Goal: Information Seeking & Learning: Learn about a topic

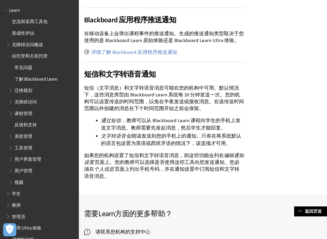
scroll to position [1393, 0]
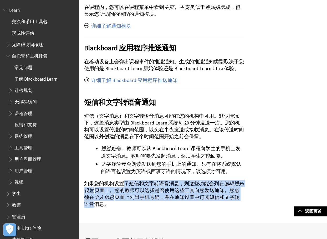
drag, startPoint x: 125, startPoint y: 183, endPoint x: 258, endPoint y: 197, distance: 134.3
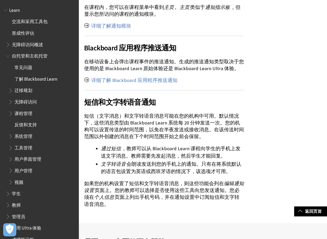
click at [168, 185] on p "如果您的机构设置了短信和文字转语音消息，则这些功能会列在 编辑通知设置 页面上。您的教师可以选择是否使用这些工具向您发送通知。您必须在 个人信息 页面上列出手…" at bounding box center [164, 194] width 160 height 28
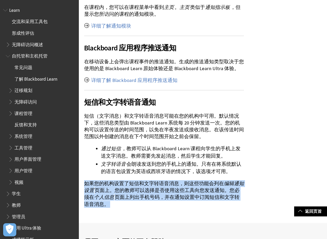
click at [168, 185] on p "如果您的机构设置了短信和文字转语音消息，则这些功能会列在 编辑通知设置 页面上。您的教师可以选择是否使用这些工具向您发送通知。您必须在 个人信息 页面上列出手…" at bounding box center [164, 194] width 160 height 28
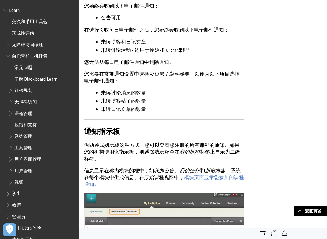
scroll to position [1078, 0]
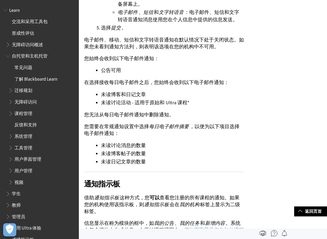
click at [159, 111] on p "您无法从每日电子邮件通知中删除通知。" at bounding box center [164, 114] width 160 height 7
click at [178, 112] on p "您无法从每日电子邮件通知中删除通知。" at bounding box center [164, 114] width 160 height 7
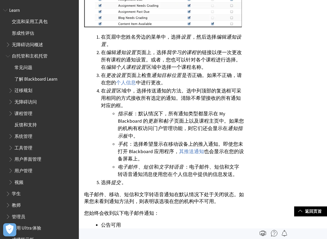
scroll to position [920, 0]
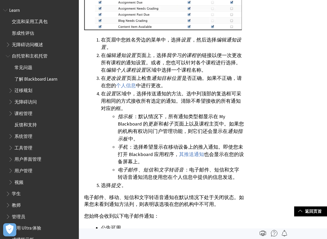
click at [177, 100] on li "在 设置 区域中，选择传送通知的方法。选中列顶部的复选框可采用相同的方式接收所有选定的通知。清除不希望接收的所有通知对应的框。 指示板 ：默认情况下，所有通知…" at bounding box center [172, 135] width 143 height 91
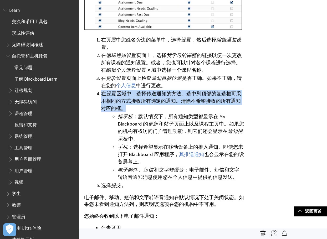
click at [177, 100] on li "在 设置 区域中，选择传送通知的方法。选中列顶部的复选框可采用相同的方式接收所有选定的通知。清除不希望接收的所有通知对应的框。 指示板 ：默认情况下，所有通知…" at bounding box center [172, 135] width 143 height 91
click at [237, 99] on li "在 设置 区域中，选择传送通知的方法。选中列顶部的复选框可采用相同的方式接收所有选定的通知。清除不希望接收的所有通知对应的框。 指示板 ：默认情况下，所有通知…" at bounding box center [172, 135] width 143 height 91
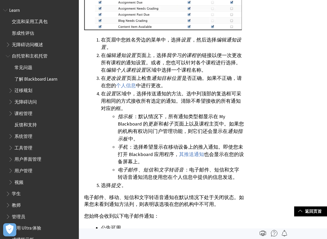
scroll to position [841, 0]
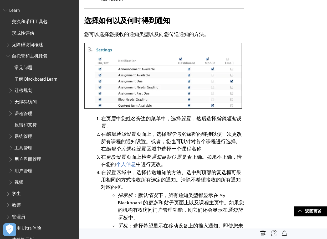
click at [184, 159] on li "在 更改设置 页面上检查 通知目标位置 是否正确。如果不正确，请在您的 个人信息 中进行更改。" at bounding box center [172, 161] width 143 height 15
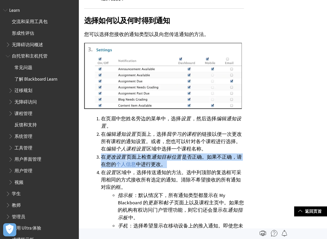
drag, startPoint x: 184, startPoint y: 159, endPoint x: 215, endPoint y: 162, distance: 31.2
click at [185, 160] on li "在 更改设置 页面上检查 通知目标位置 是否正确。如果不正确，请在您的 个人信息 中进行更改。" at bounding box center [172, 161] width 143 height 15
drag, startPoint x: 232, startPoint y: 162, endPoint x: 223, endPoint y: 161, distance: 9.2
click at [232, 162] on li "在 更改设置 页面上检查 通知目标位置 是否正确。如果不正确，请在您的 个人信息 中进行更改。" at bounding box center [172, 161] width 143 height 15
click at [200, 158] on li "在 更改设置 页面上检查 通知目标位置 是否正确。如果不正确，请在您的 个人信息 中进行更改。" at bounding box center [172, 161] width 143 height 15
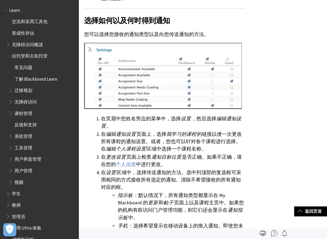
click at [161, 136] on li "在 编辑通知设置 页面上，选择 我学习的课程 的链接以便一次更改所有课程的通知设置。或者，您也可以针对各个课程进行选择。在 编辑个人课程设置 区域中选择一个课…" at bounding box center [172, 142] width 143 height 22
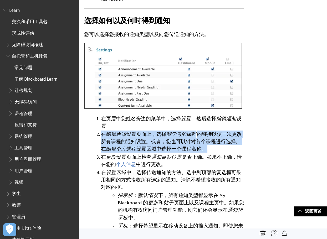
drag, startPoint x: 161, startPoint y: 136, endPoint x: 250, endPoint y: 145, distance: 89.0
click at [162, 137] on li "在 编辑通知设置 页面上，选择 我学习的课程 的链接以便一次更改所有课程的通知设置。或者，您也可以针对各个课程进行选择。在 编辑个人课程设置 区域中选择一个课…" at bounding box center [172, 142] width 143 height 22
click at [250, 145] on div "关于通知设置 ：" at bounding box center [203, 29] width 248 height 1492
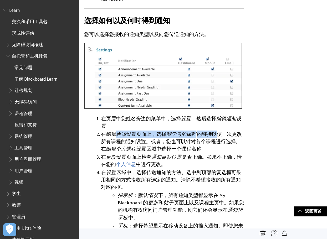
drag, startPoint x: 116, startPoint y: 132, endPoint x: 214, endPoint y: 135, distance: 98.6
click at [214, 135] on li "在 编辑通知设置 页面上，选择 我学习的课程 的链接以便一次更改所有课程的通知设置。或者，您也可以针对各个课程进行选择。在 编辑个人课程设置 区域中选择一个课…" at bounding box center [172, 142] width 143 height 22
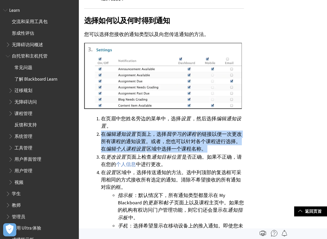
click at [214, 135] on li "在 编辑通知设置 页面上，选择 我学习的课程 的链接以便一次更改所有课程的通知设置。或者，您也可以针对各个课程进行选择。在 编辑个人课程设置 区域中选择一个课…" at bounding box center [172, 142] width 143 height 22
click at [152, 138] on li "在 编辑通知设置 页面上，选择 我学习的课程 的链接以便一次更改所有课程的通知设置。或者，您也可以针对各个课程进行选择。在 编辑个人课程设置 区域中选择一个课…" at bounding box center [172, 142] width 143 height 22
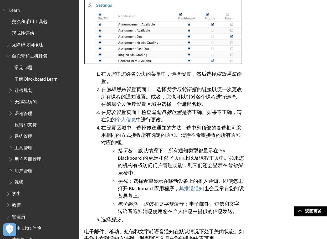
scroll to position [920, 0]
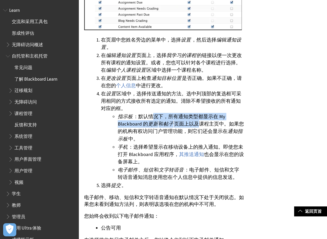
drag, startPoint x: 155, startPoint y: 115, endPoint x: 197, endPoint y: 126, distance: 43.6
click at [197, 126] on li "指示板 ：默认情况下，所有通知类型都显示在 My Blackboard 的 更新 和 帖子 页面上以及课程主页中。如果您的机构有权访问门户管理功能，则它们还会…" at bounding box center [181, 127] width 126 height 29
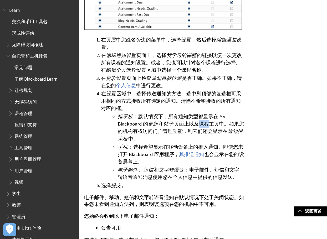
click at [197, 126] on li "指示板 ：默认情况下，所有通知类型都显示在 My Blackboard 的 更新 和 帖子 页面上以及课程主页中。如果您的机构有权访问门户管理功能，则它们还会…" at bounding box center [181, 127] width 126 height 29
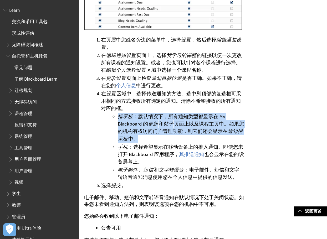
click at [197, 126] on li "指示板 ：默认情况下，所有通知类型都显示在 My Blackboard 的 更新 和 帖子 页面上以及课程主页中。如果您的机构有权访问门户管理功能，则它们还会…" at bounding box center [181, 127] width 126 height 29
click at [143, 121] on li "指示板 ：默认情况下，所有通知类型都显示在 My Blackboard 的 更新 和 帖子 页面上以及课程主页中。如果您的机构有权访问门户管理功能，则它们还会…" at bounding box center [181, 127] width 126 height 29
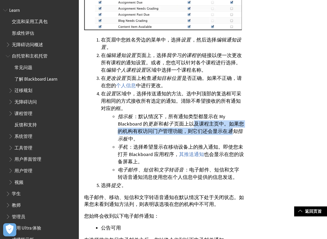
drag, startPoint x: 194, startPoint y: 122, endPoint x: 231, endPoint y: 131, distance: 38.7
click at [231, 131] on li "指示板 ：默认情况下，所有通知类型都显示在 My Blackboard 的 更新 和 帖子 页面上以及课程主页中。如果您的机构有权访问门户管理功能，则它们还会…" at bounding box center [181, 127] width 126 height 29
click at [221, 129] on li "指示板 ：默认情况下，所有通知类型都显示在 My Blackboard 的 更新 和 帖子 页面上以及课程主页中。如果您的机构有权访问门户管理功能，则它们还会…" at bounding box center [181, 127] width 126 height 29
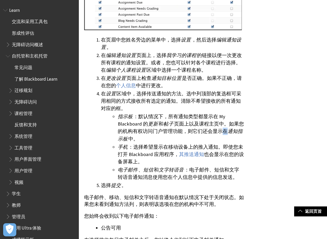
click at [221, 129] on li "指示板 ：默认情况下，所有通知类型都显示在 My Blackboard 的 更新 和 帖子 页面上以及课程主页中。如果您的机构有权访问门户管理功能，则它们还会…" at bounding box center [181, 127] width 126 height 29
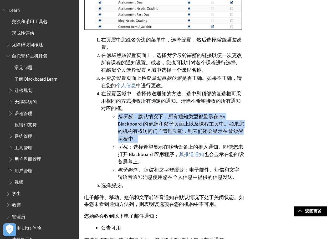
click at [221, 129] on li "指示板 ：默认情况下，所有通知类型都显示在 My Blackboard 的 更新 和 帖子 页面上以及课程主页中。如果您的机构有权访问门户管理功能，则它们还会…" at bounding box center [181, 127] width 126 height 29
click at [156, 131] on li "指示板 ：默认情况下，所有通知类型都显示在 My Blackboard 的 更新 和 帖子 页面上以及课程主页中。如果您的机构有权访问门户管理功能，则它们还会…" at bounding box center [181, 127] width 126 height 29
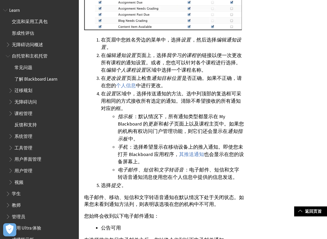
click at [136, 141] on li "指示板 ：默认情况下，所有通知类型都显示在 My Blackboard 的 更新 和 帖子 页面上以及课程主页中。如果您的机构有权访问门户管理功能，则它们还会…" at bounding box center [181, 127] width 126 height 29
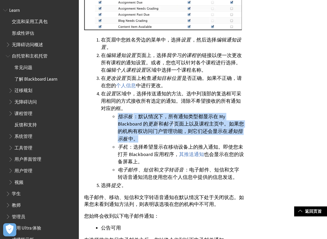
click at [136, 141] on li "指示板 ：默认情况下，所有通知类型都显示在 My Blackboard 的 更新 和 帖子 页面上以及课程主页中。如果您的机构有权访问门户管理功能，则它们还会…" at bounding box center [181, 127] width 126 height 29
click at [159, 139] on li "指示板 ：默认情况下，所有通知类型都显示在 My Blackboard 的 更新 和 帖子 页面上以及课程主页中。如果您的机构有权访问门户管理功能，则它们还会…" at bounding box center [181, 127] width 126 height 29
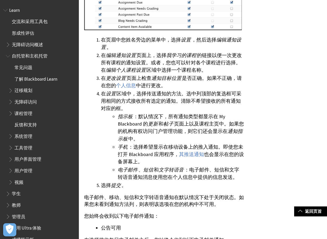
scroll to position [1025, 0]
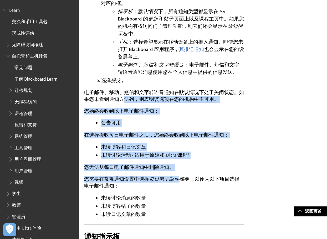
drag, startPoint x: 125, startPoint y: 101, endPoint x: 178, endPoint y: 182, distance: 96.7
click at [139, 164] on p "您无法从每日电子邮件通知中删除通知。" at bounding box center [164, 167] width 160 height 7
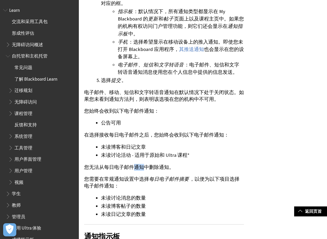
click at [139, 164] on p "您无法从每日电子邮件通知中删除通知。" at bounding box center [164, 167] width 160 height 7
click at [182, 165] on p "您无法从每日电子邮件通知中删除通知。" at bounding box center [164, 167] width 160 height 7
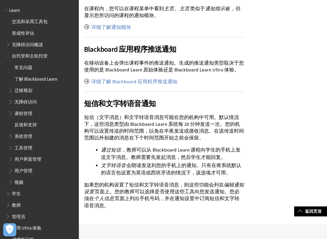
scroll to position [1446, 0]
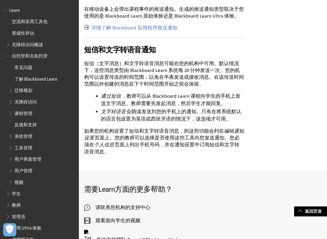
click at [20, 206] on span "教师" at bounding box center [16, 204] width 9 height 7
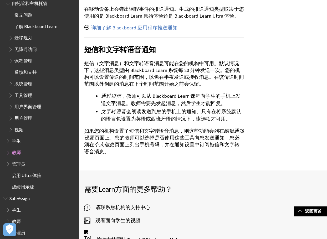
scroll to position [57, 0]
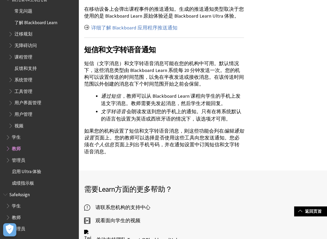
click at [9, 149] on span "Book outline for Blackboard Learn Help" at bounding box center [9, 147] width 6 height 7
click at [7, 149] on span "Book outline for Blackboard Learn Help" at bounding box center [9, 147] width 6 height 7
click at [12, 163] on span "Book outline for Blackboard Learn Help" at bounding box center [11, 162] width 6 height 7
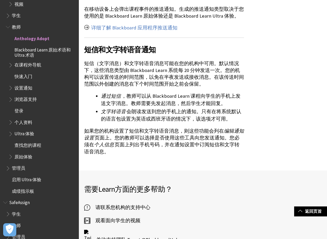
scroll to position [186, 0]
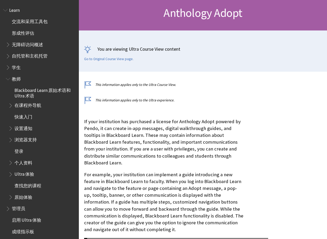
scroll to position [49, 0]
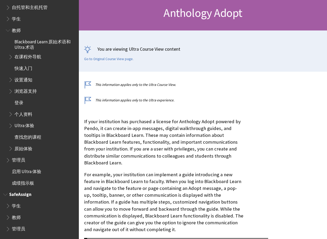
click at [6, 218] on span "Book outline for Blackboard SafeAssign" at bounding box center [9, 216] width 6 height 7
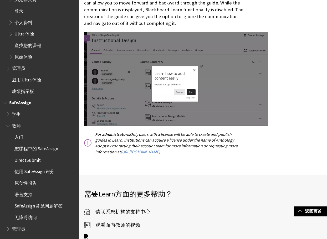
scroll to position [263, 0]
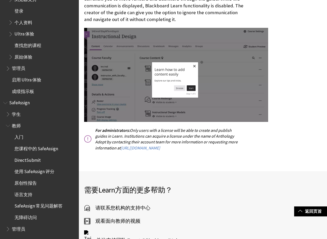
click at [150, 133] on p "For administrators: Only users with a license will be able to create and publis…" at bounding box center [164, 140] width 160 height 24
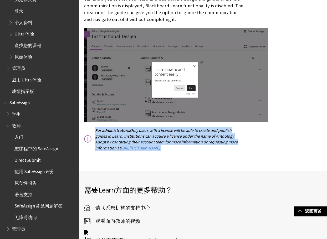
click at [150, 133] on p "For administrators: Only users with a license will be able to create and publis…" at bounding box center [164, 140] width 160 height 24
click at [199, 132] on p "For administrators: Only users with a license will be able to create and publis…" at bounding box center [164, 140] width 160 height 24
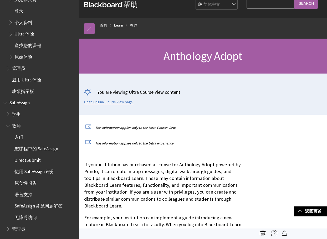
scroll to position [0, 0]
